Goal: Information Seeking & Learning: Find specific fact

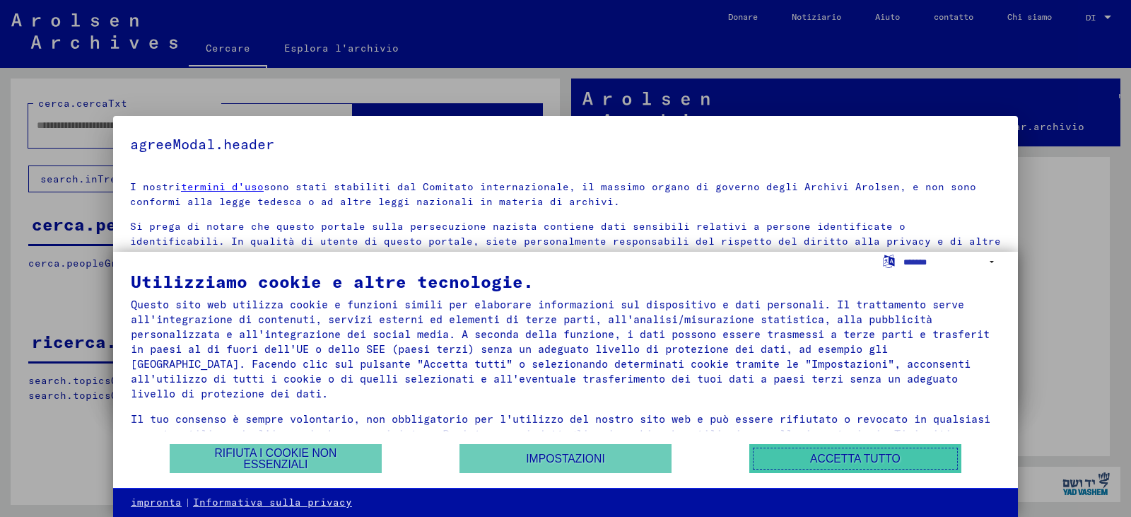
click at [835, 455] on font "Accetta tutto" at bounding box center [855, 458] width 90 height 12
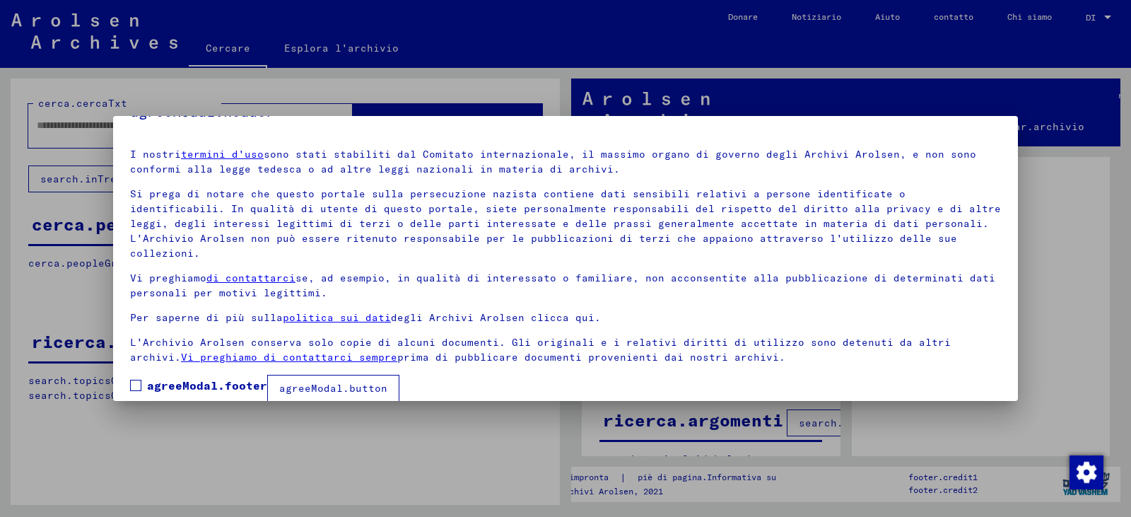
scroll to position [35, 0]
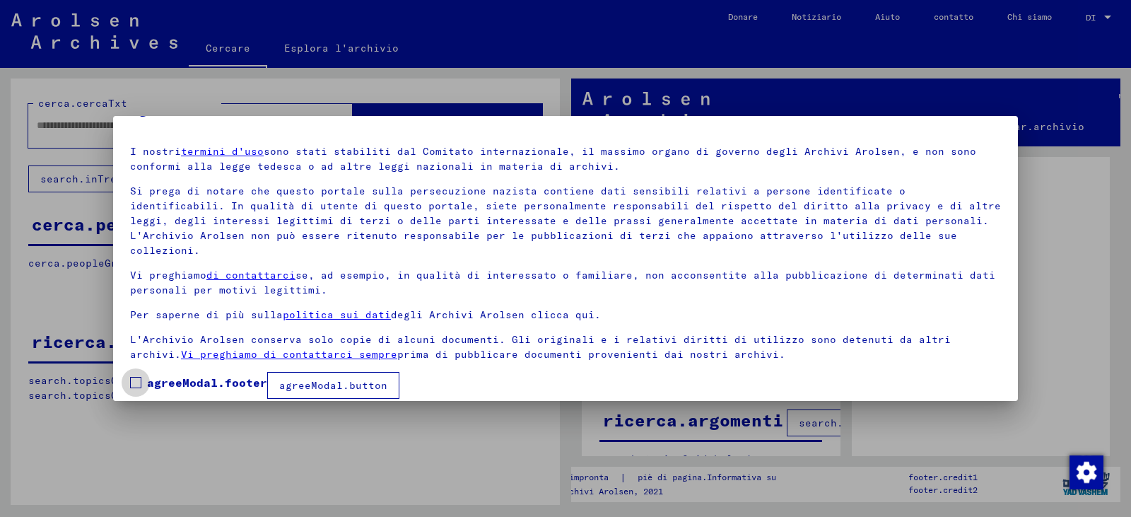
click at [137, 377] on span at bounding box center [135, 382] width 11 height 11
drag, startPoint x: 336, startPoint y: 370, endPoint x: 332, endPoint y: 382, distance: 12.7
click at [338, 379] on font "agreeModal.button" at bounding box center [333, 385] width 108 height 13
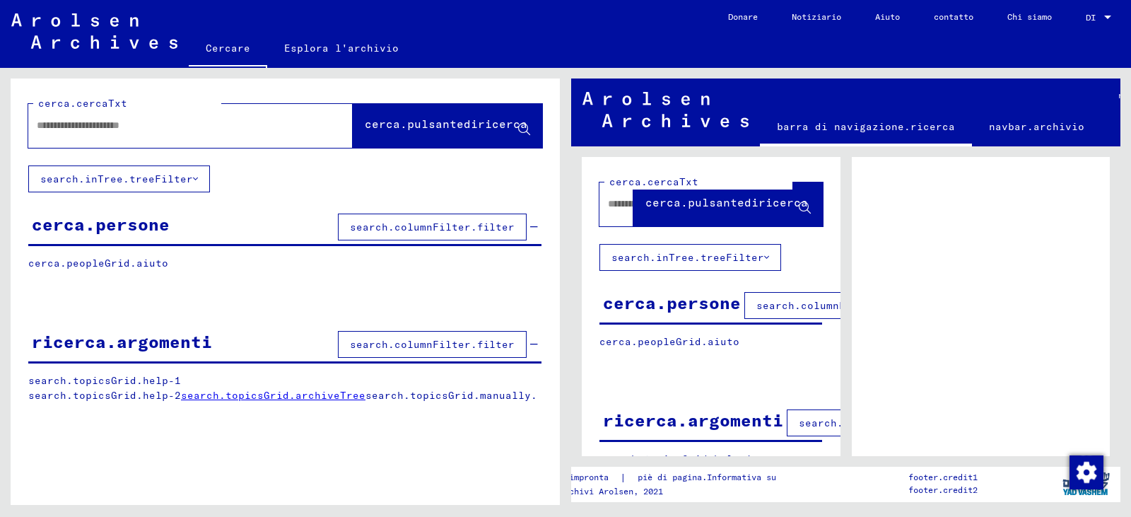
click at [199, 124] on input "text" at bounding box center [178, 125] width 282 height 15
type input "**********"
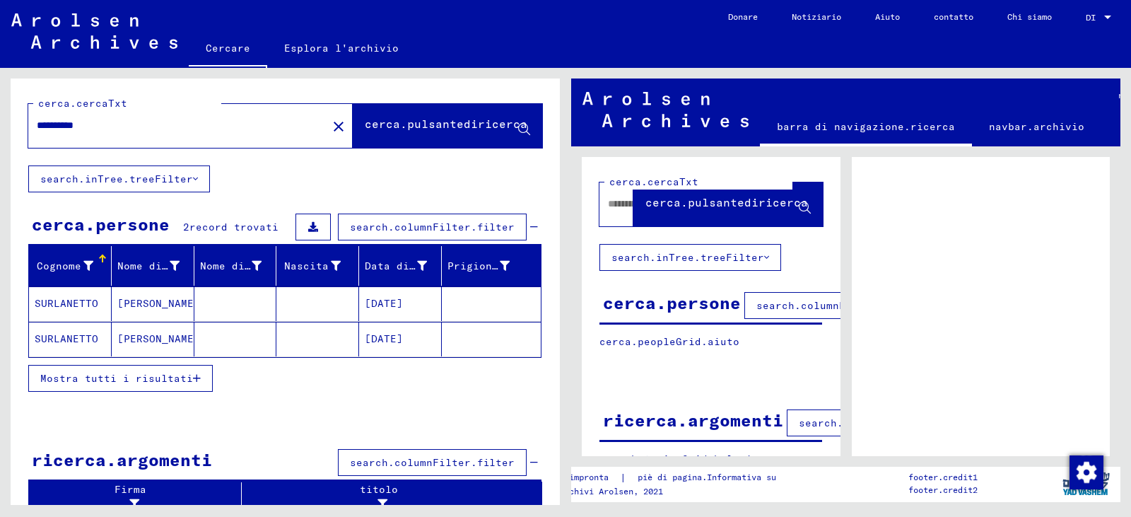
click at [83, 300] on font "SURLANETTO" at bounding box center [67, 303] width 64 height 13
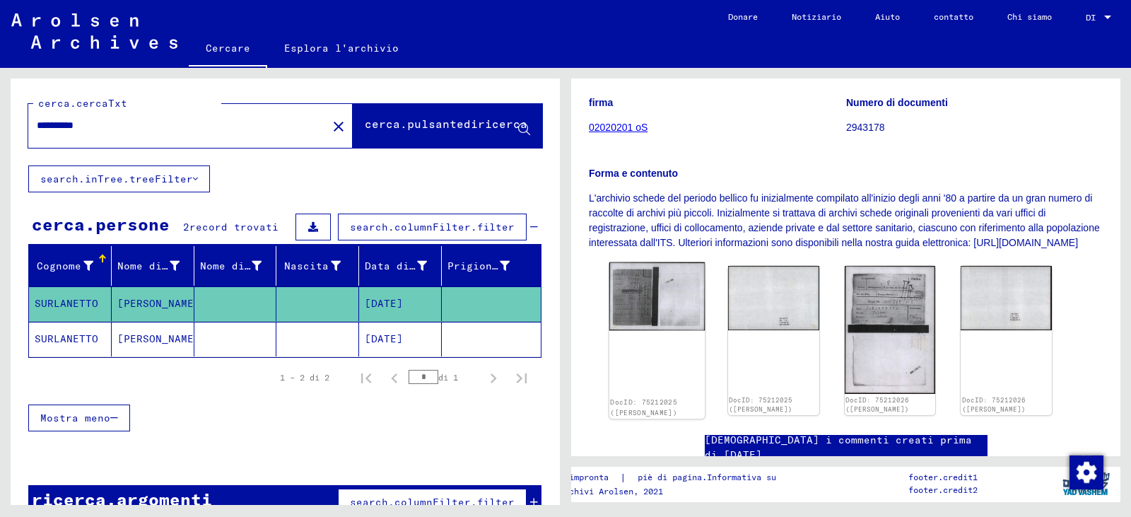
scroll to position [212, 0]
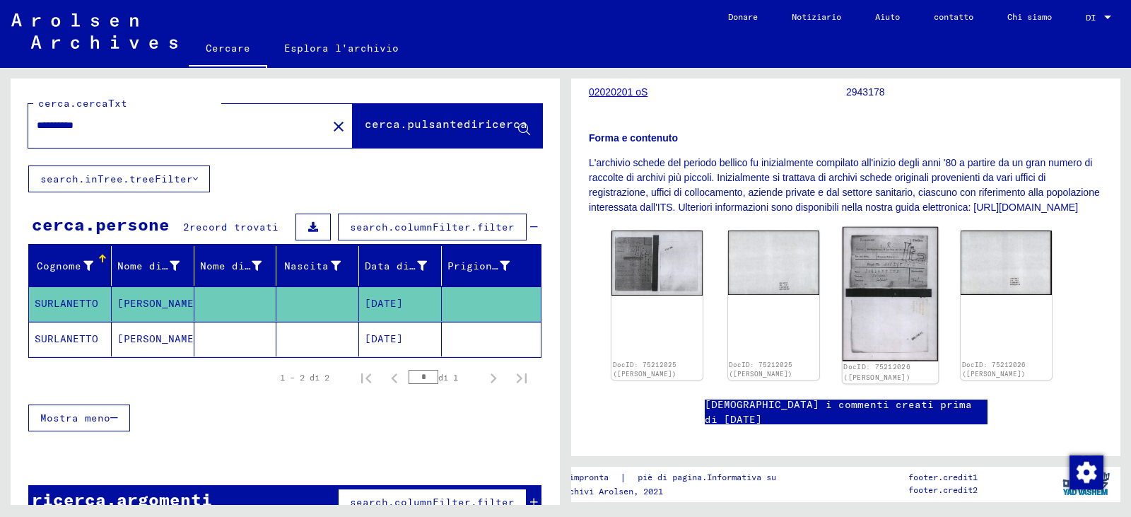
click at [879, 264] on img at bounding box center [889, 294] width 95 height 134
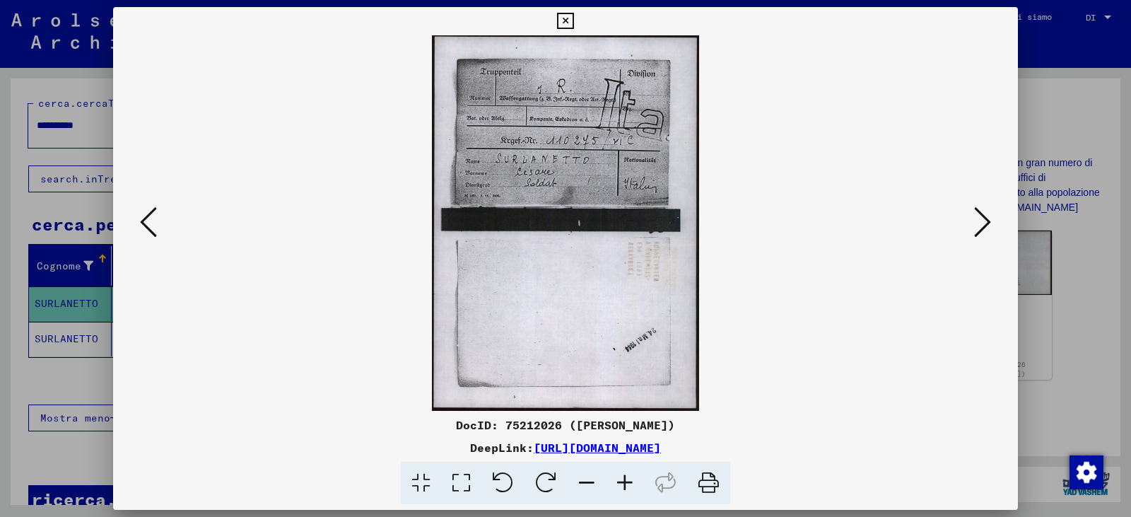
click at [980, 220] on icon at bounding box center [982, 222] width 17 height 34
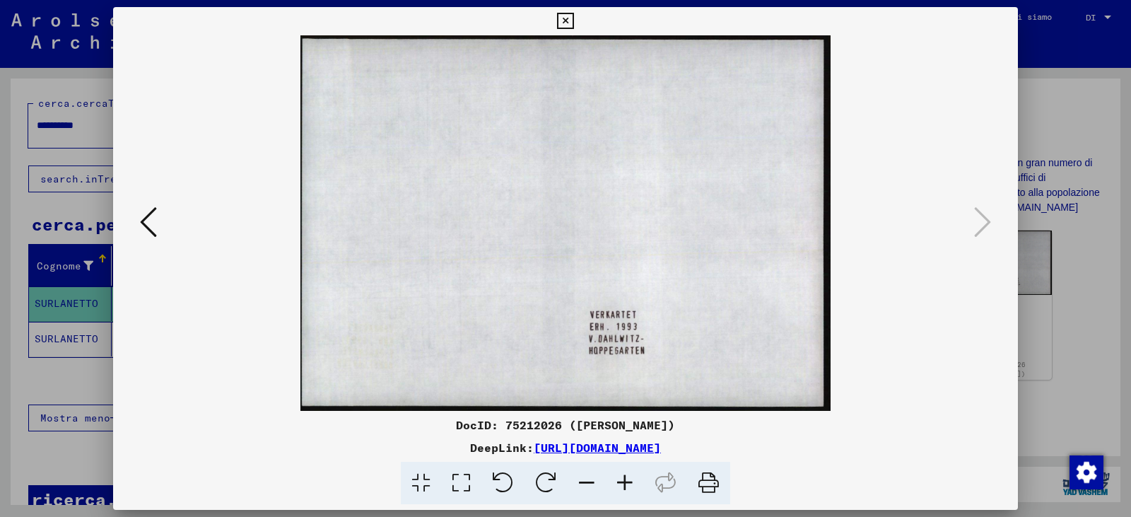
click at [997, 238] on div at bounding box center [565, 222] width 905 height 375
click at [146, 223] on icon at bounding box center [148, 222] width 17 height 34
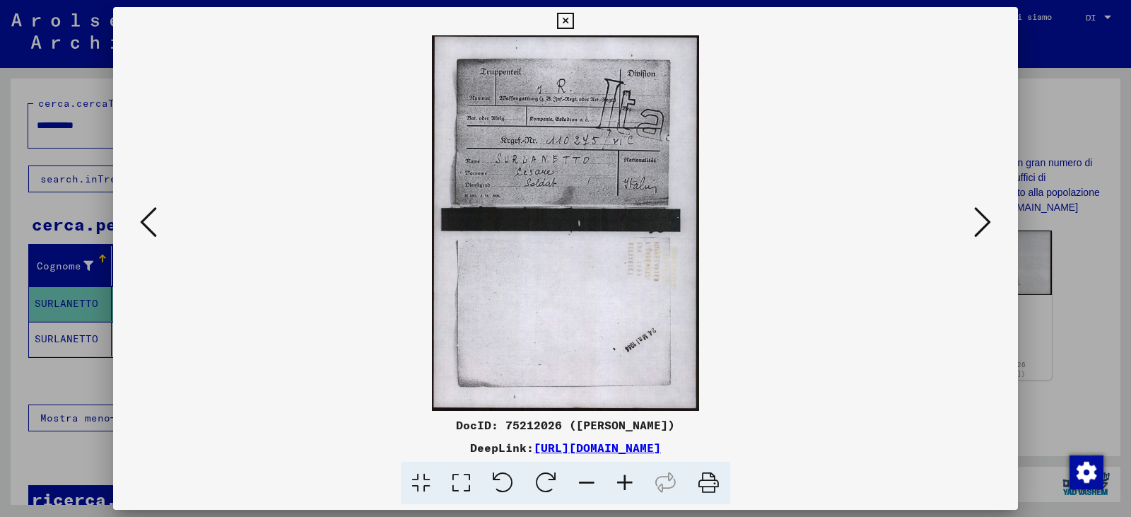
click at [146, 223] on icon at bounding box center [148, 222] width 17 height 34
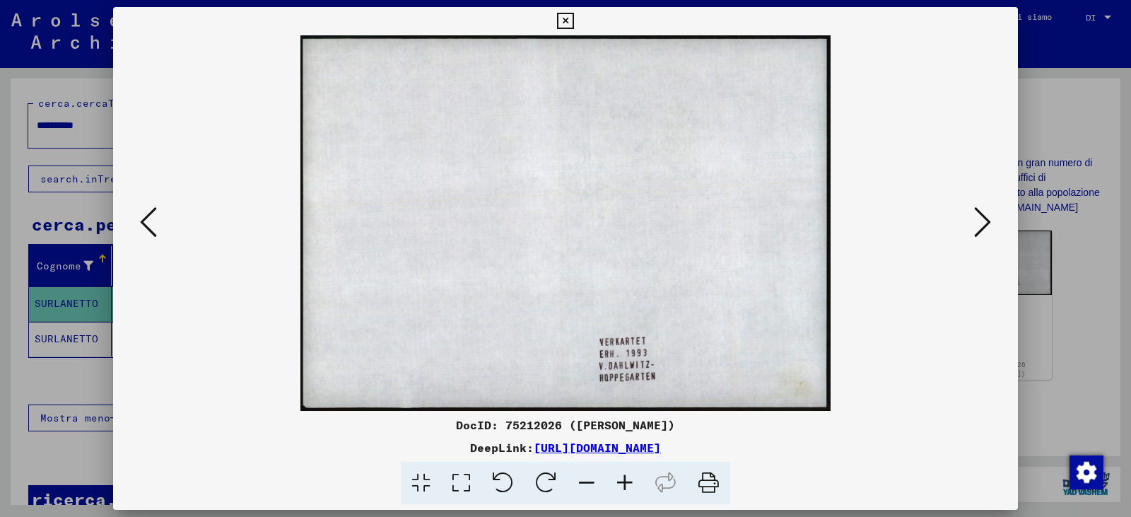
click at [146, 223] on icon at bounding box center [148, 222] width 17 height 34
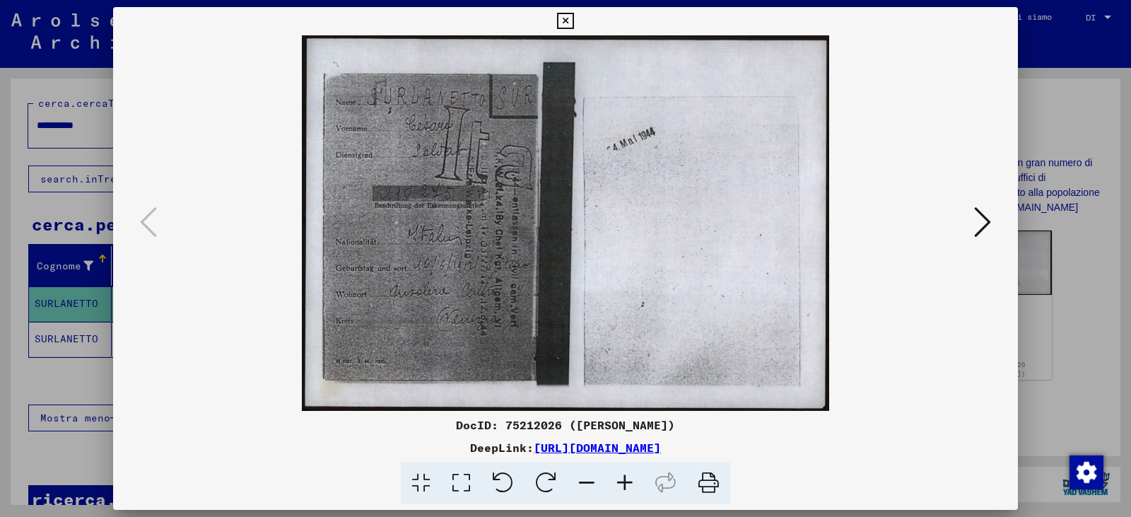
click at [1064, 83] on div at bounding box center [565, 258] width 1131 height 517
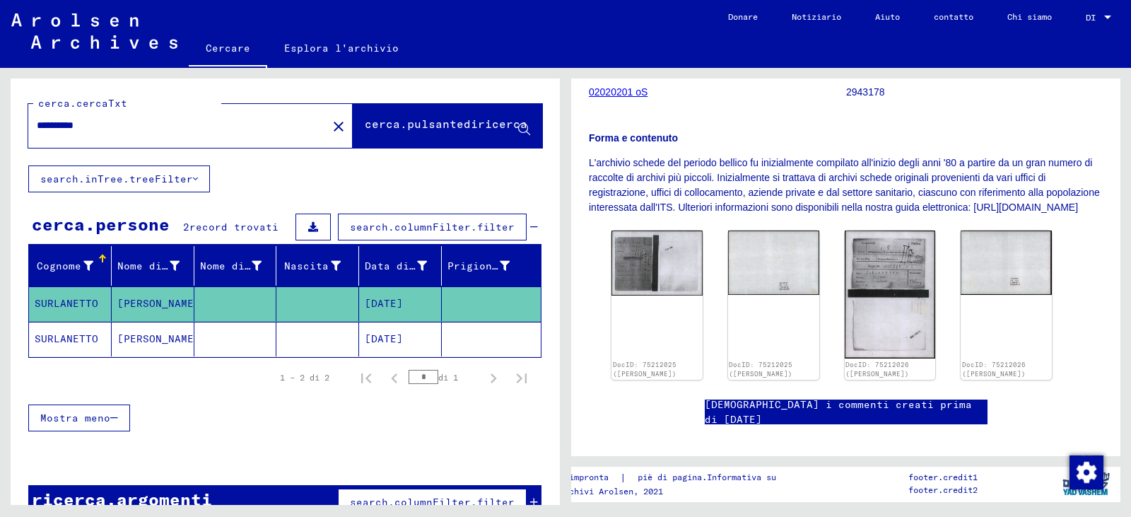
click at [47, 339] on font "SURLANETTO" at bounding box center [67, 338] width 64 height 13
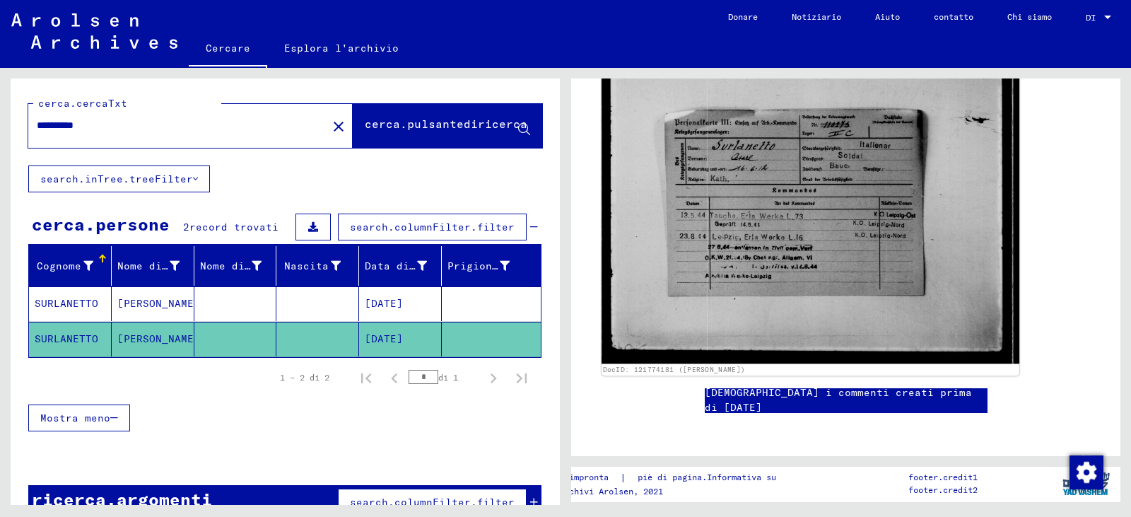
scroll to position [353, 0]
